Goal: Information Seeking & Learning: Find specific fact

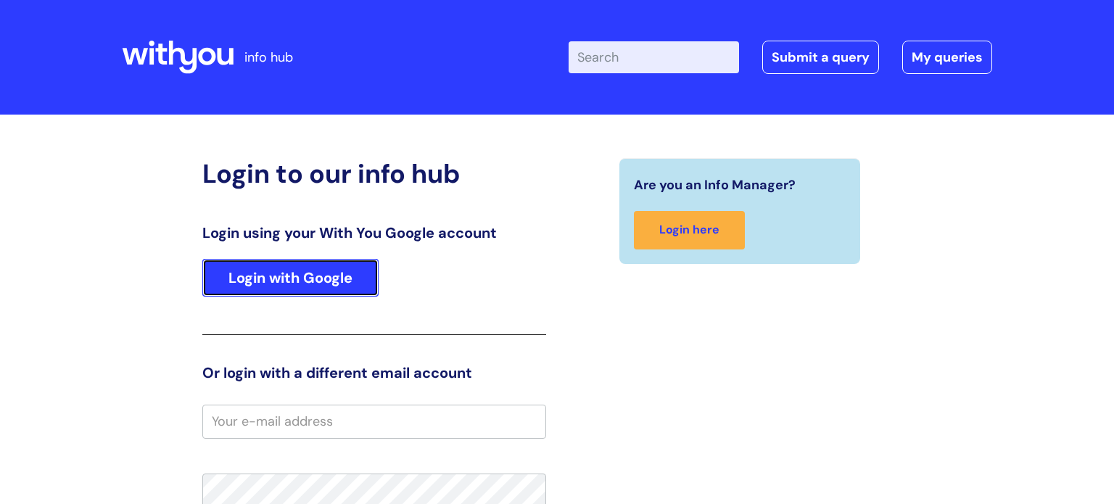
click at [290, 286] on link "Login with Google" at bounding box center [290, 278] width 176 height 38
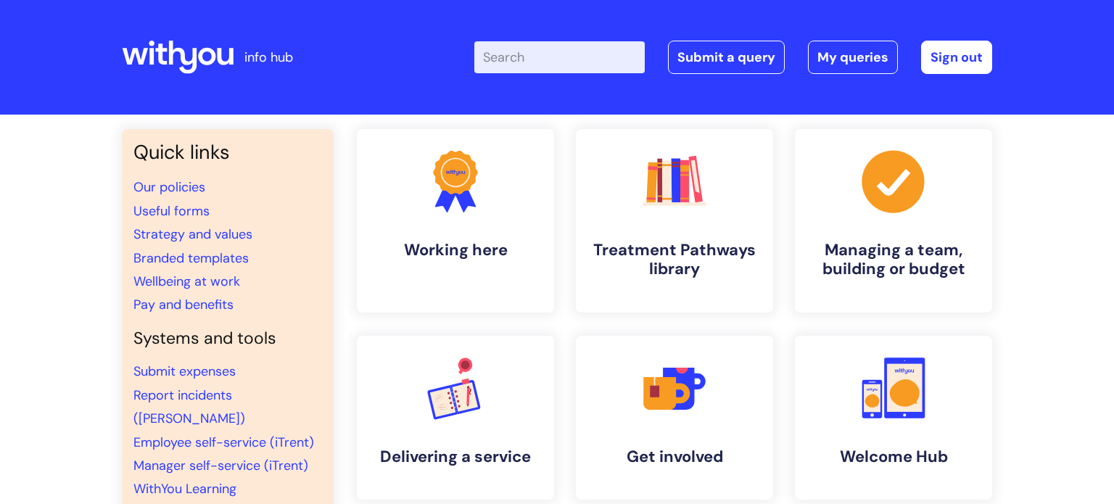
click at [544, 67] on input "Enter your search term here..." at bounding box center [559, 57] width 170 height 32
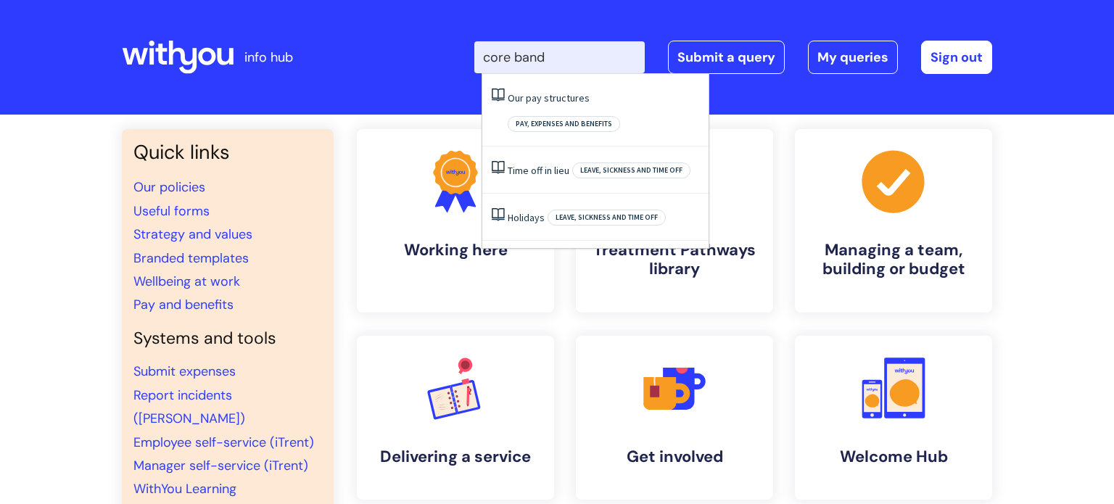
type input "core band"
click button "Search" at bounding box center [0, 0] width 0 height 0
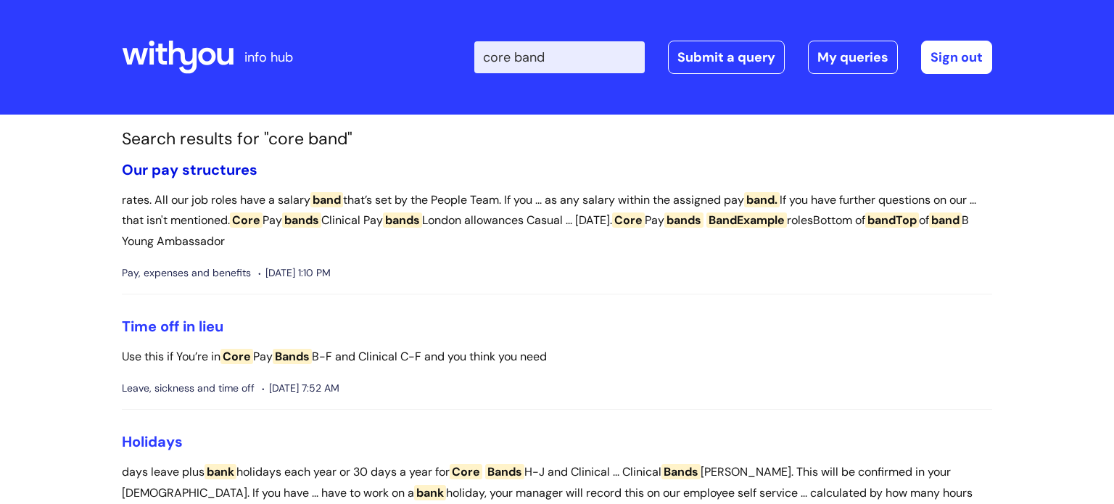
click at [173, 170] on link "Our pay structures" at bounding box center [190, 169] width 136 height 19
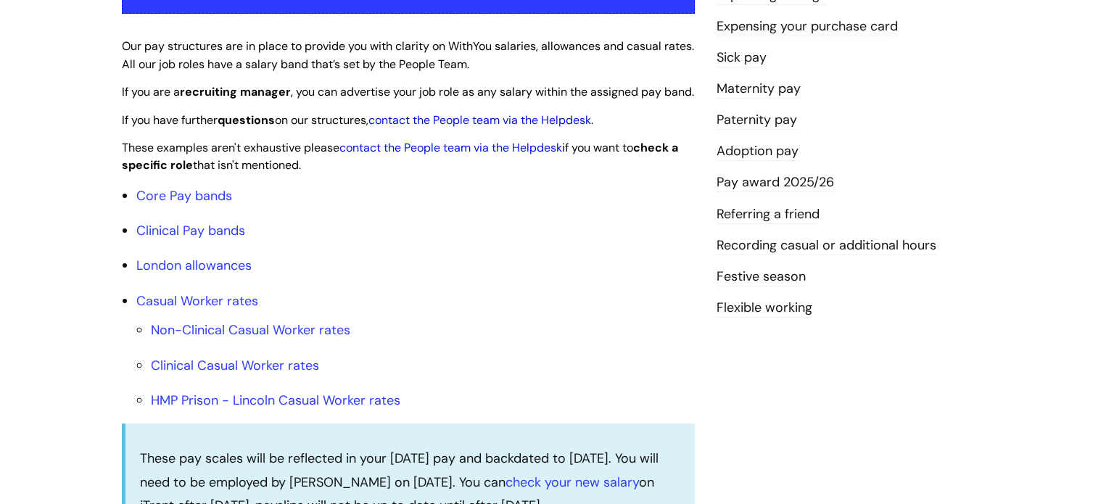
scroll to position [455, 0]
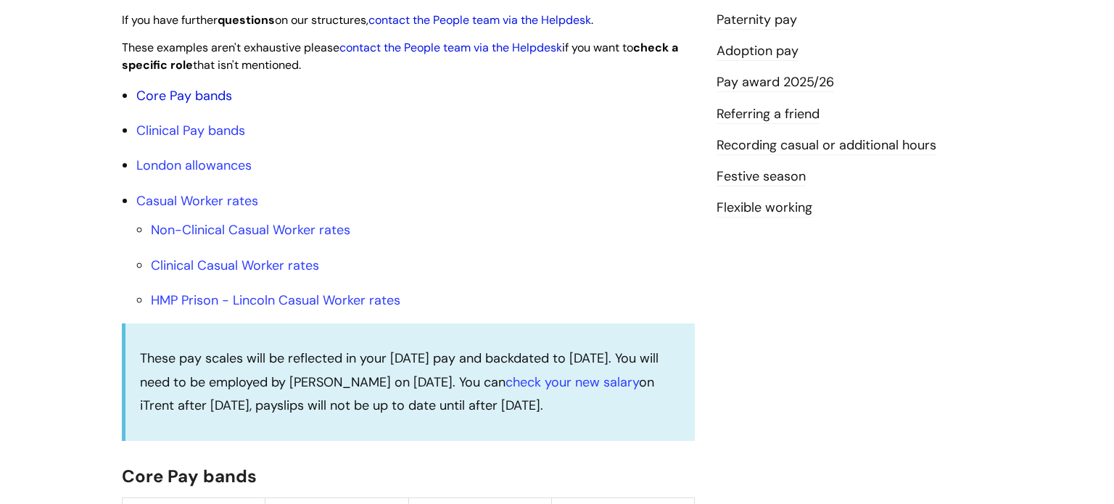
click at [185, 104] on link "Core Pay bands" at bounding box center [184, 95] width 96 height 17
